Goal: Information Seeking & Learning: Learn about a topic

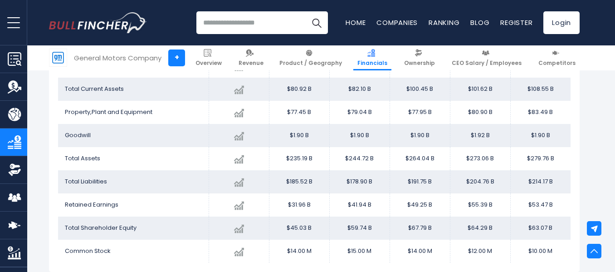
scroll to position [889, 0]
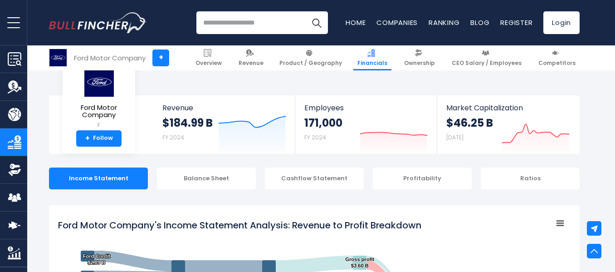
select select "**"
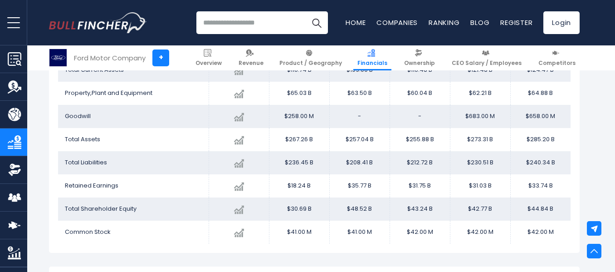
scroll to position [889, 0]
